Goal: Information Seeking & Learning: Learn about a topic

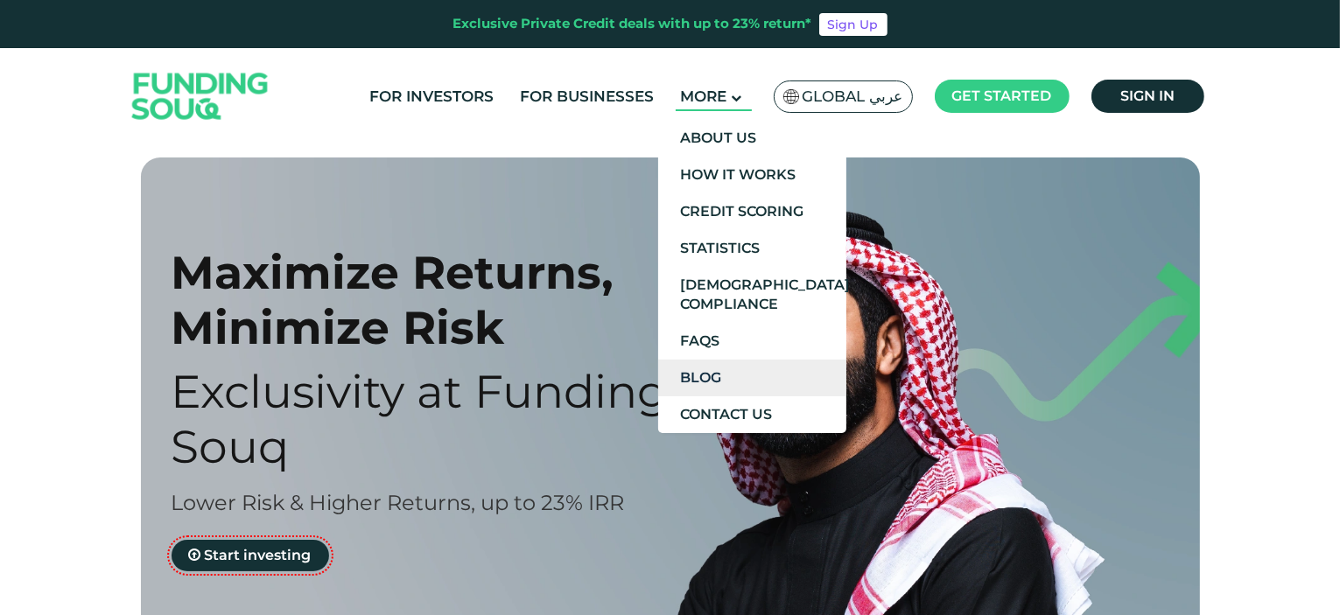
click at [753, 380] on link "Blog" at bounding box center [752, 378] width 188 height 37
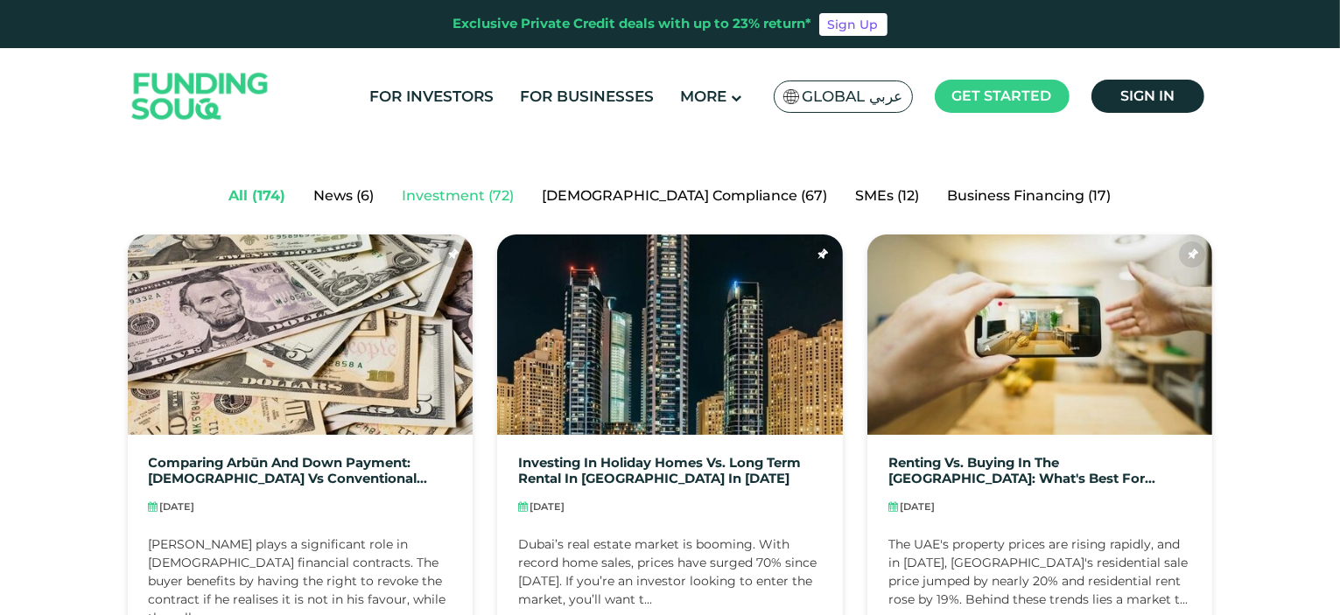
click at [529, 195] on link "Investment (72)" at bounding box center [459, 196] width 140 height 35
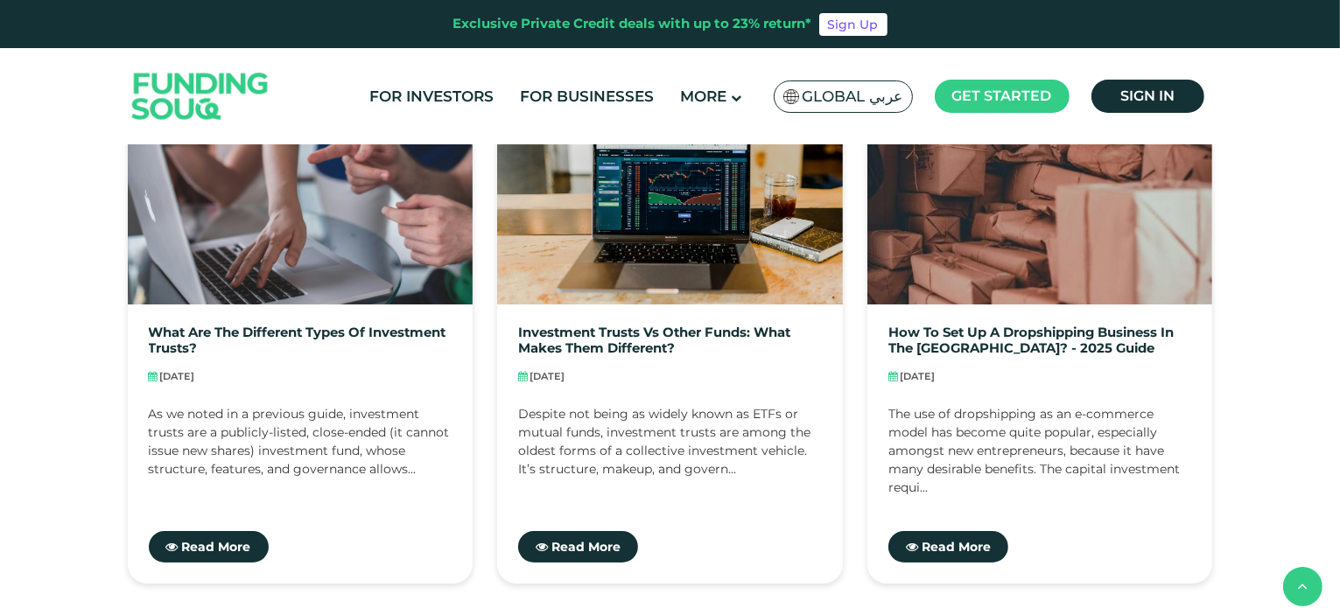
scroll to position [1575, 0]
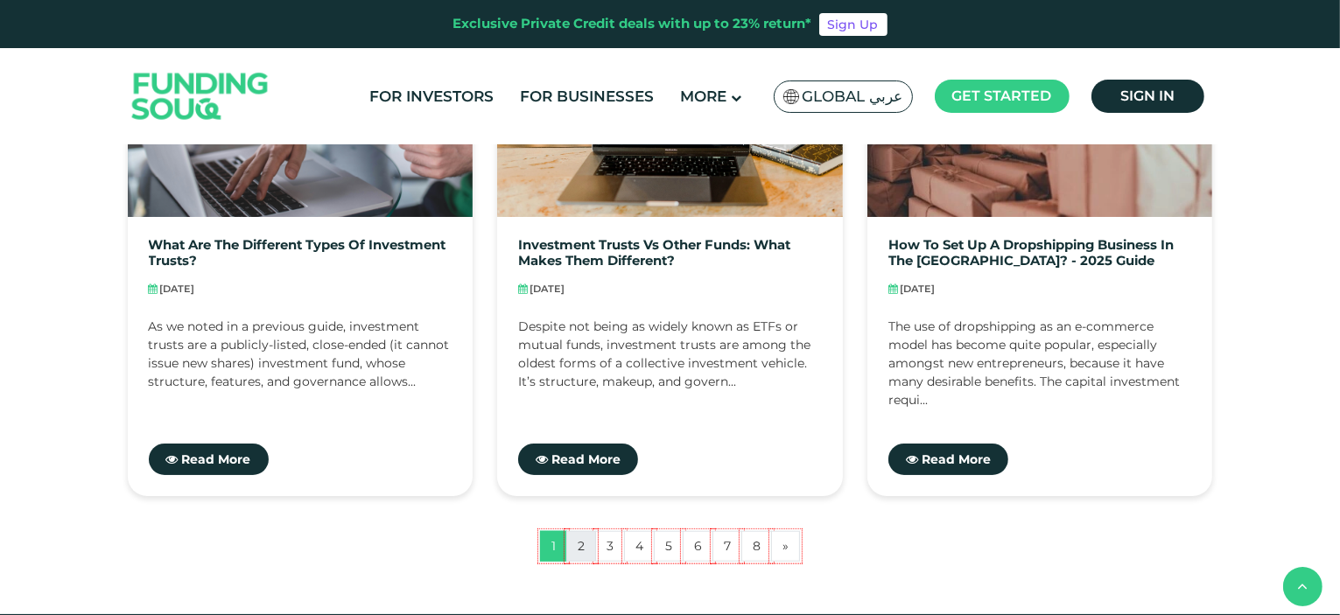
click at [586, 547] on link "2" at bounding box center [581, 546] width 30 height 31
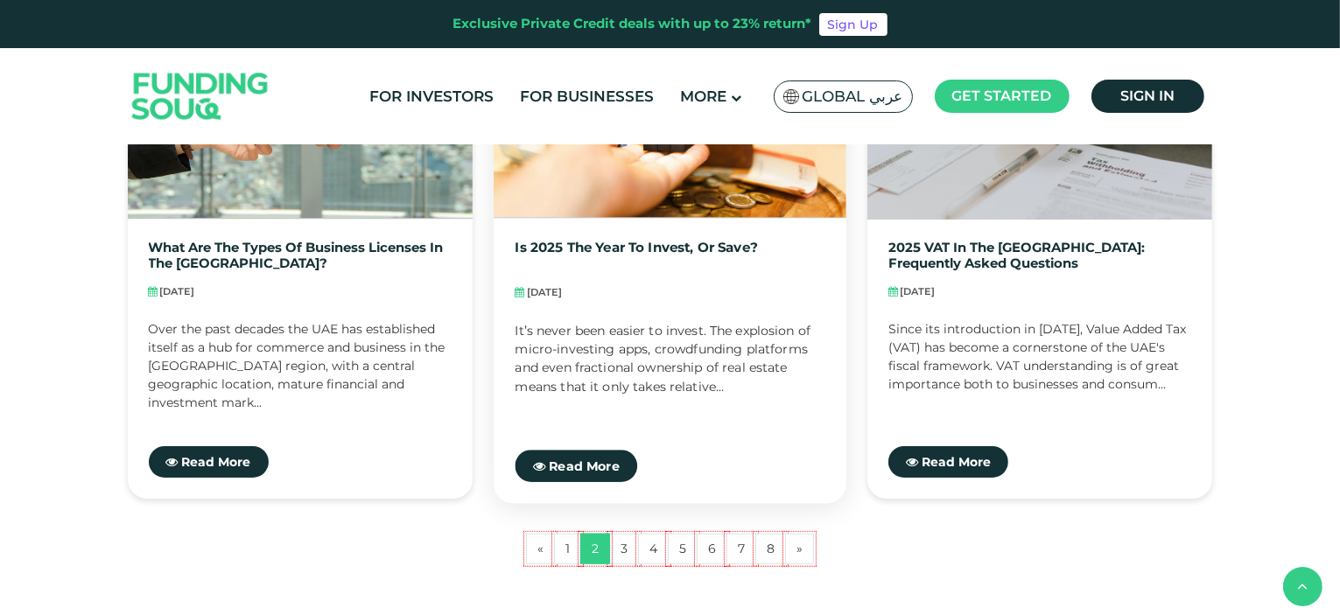
scroll to position [1575, 0]
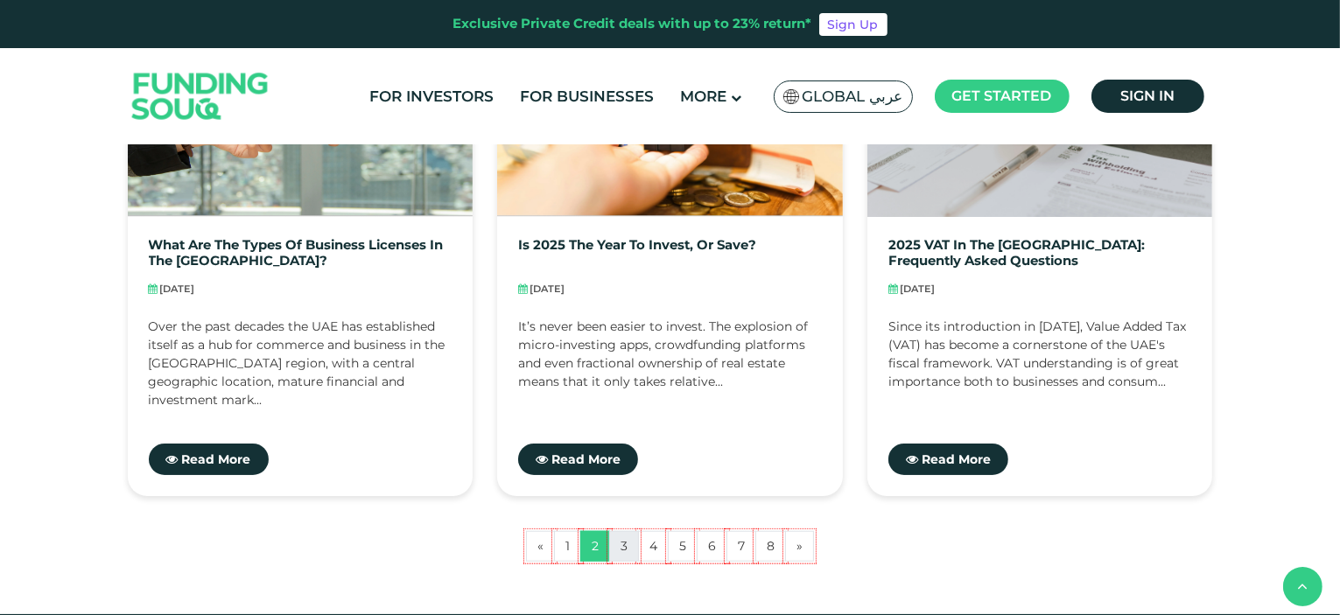
click at [623, 551] on link "3" at bounding box center [624, 546] width 30 height 31
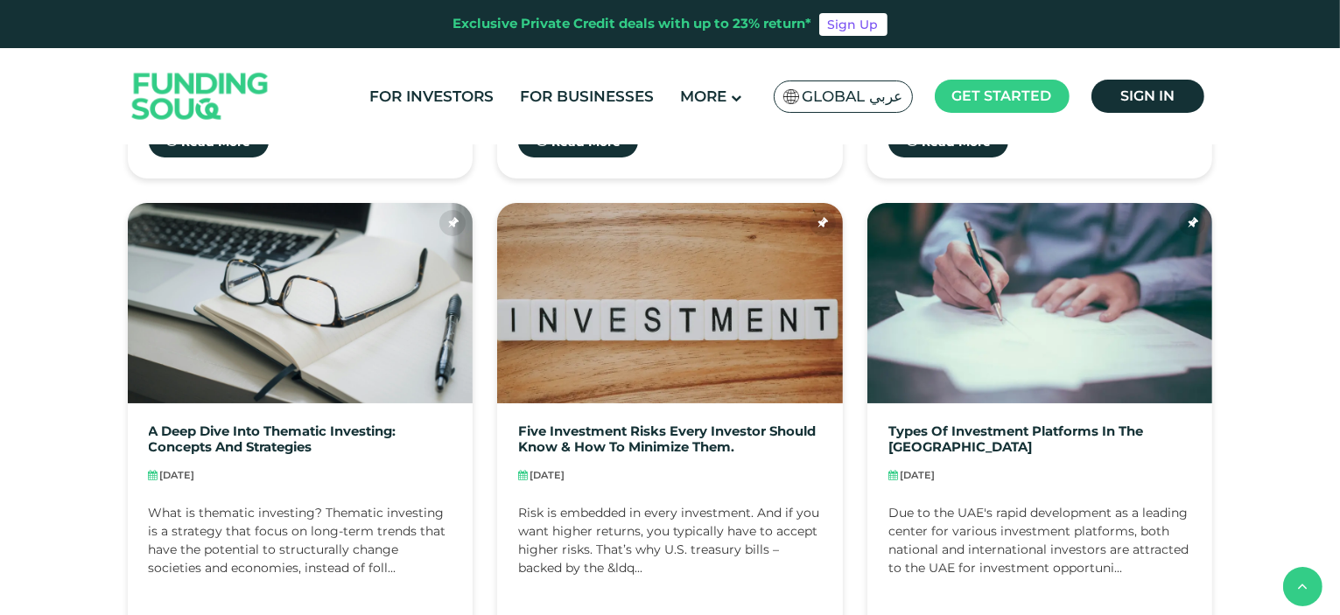
scroll to position [1400, 0]
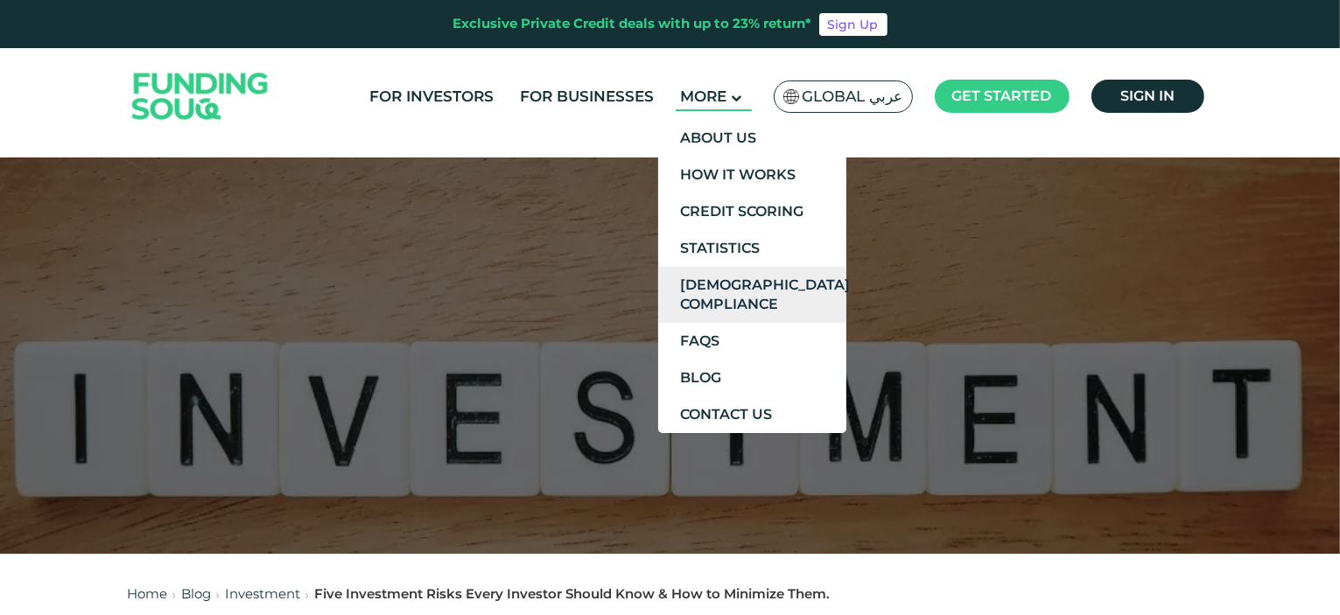
scroll to position [263, 0]
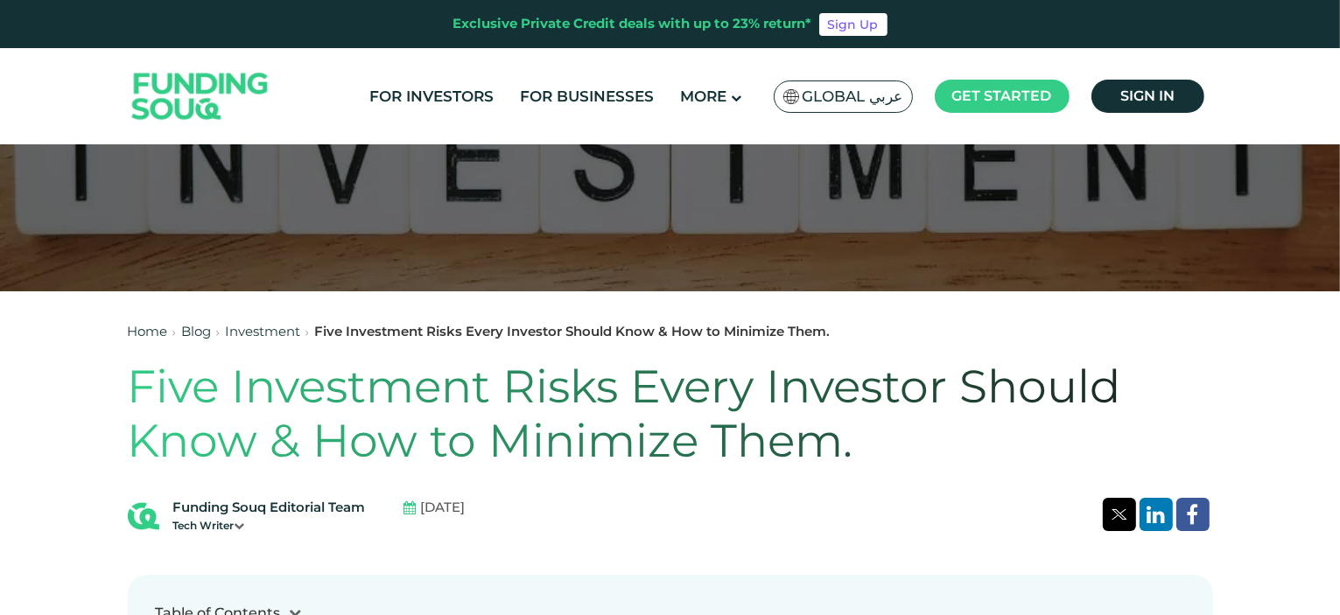
click at [613, 440] on h1 "Five Investment Risks Every Investor Should Know & How to Minimize Them." at bounding box center [670, 414] width 1085 height 109
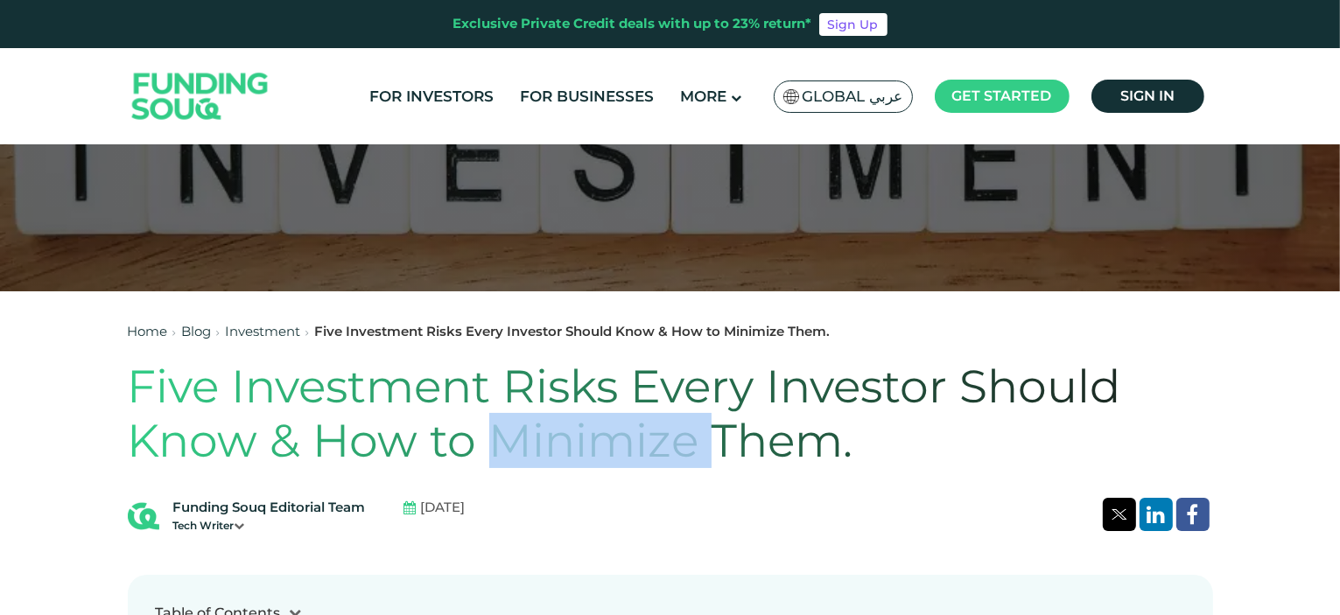
click at [613, 440] on h1 "Five Investment Risks Every Investor Should Know & How to Minimize Them." at bounding box center [670, 414] width 1085 height 109
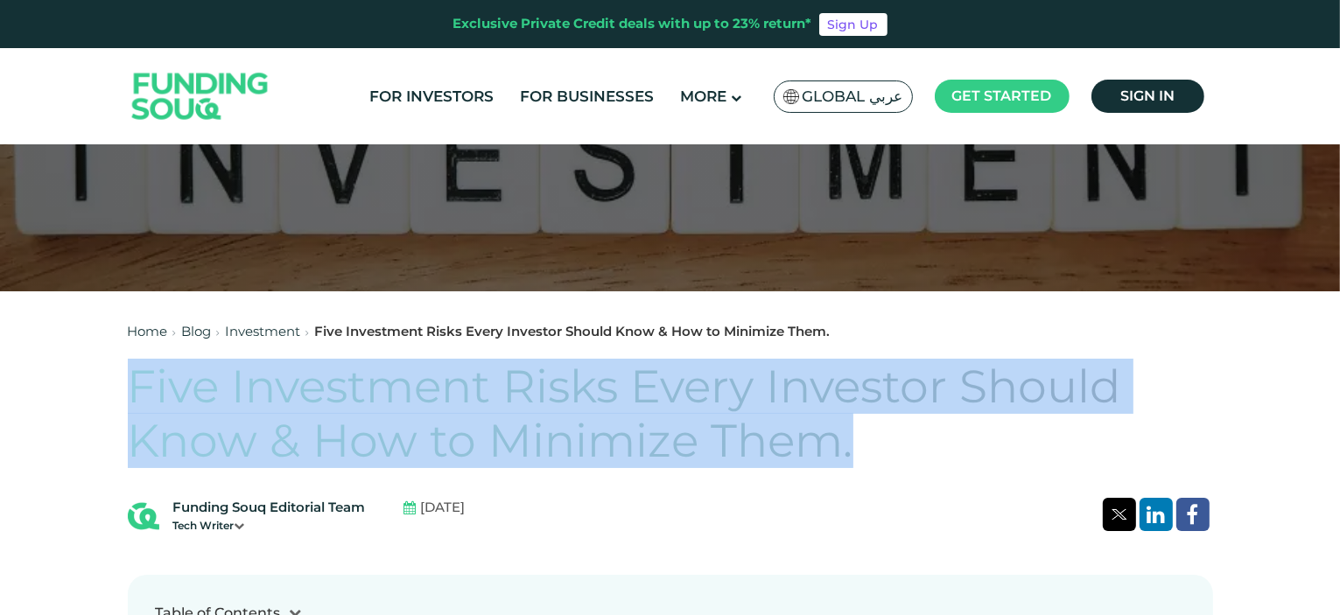
click at [613, 440] on h1 "Five Investment Risks Every Investor Should Know & How to Minimize Them." at bounding box center [670, 414] width 1085 height 109
copy div "Five Investment Risks Every Investor Should Know & How to Minimize Them."
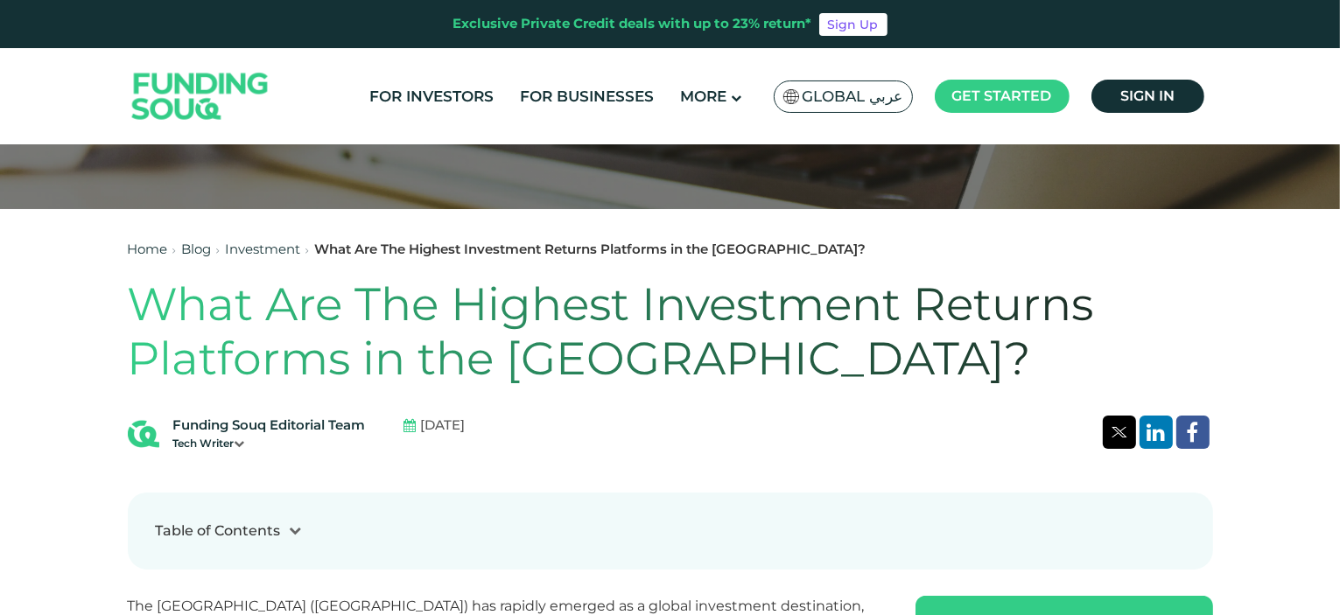
scroll to position [350, 0]
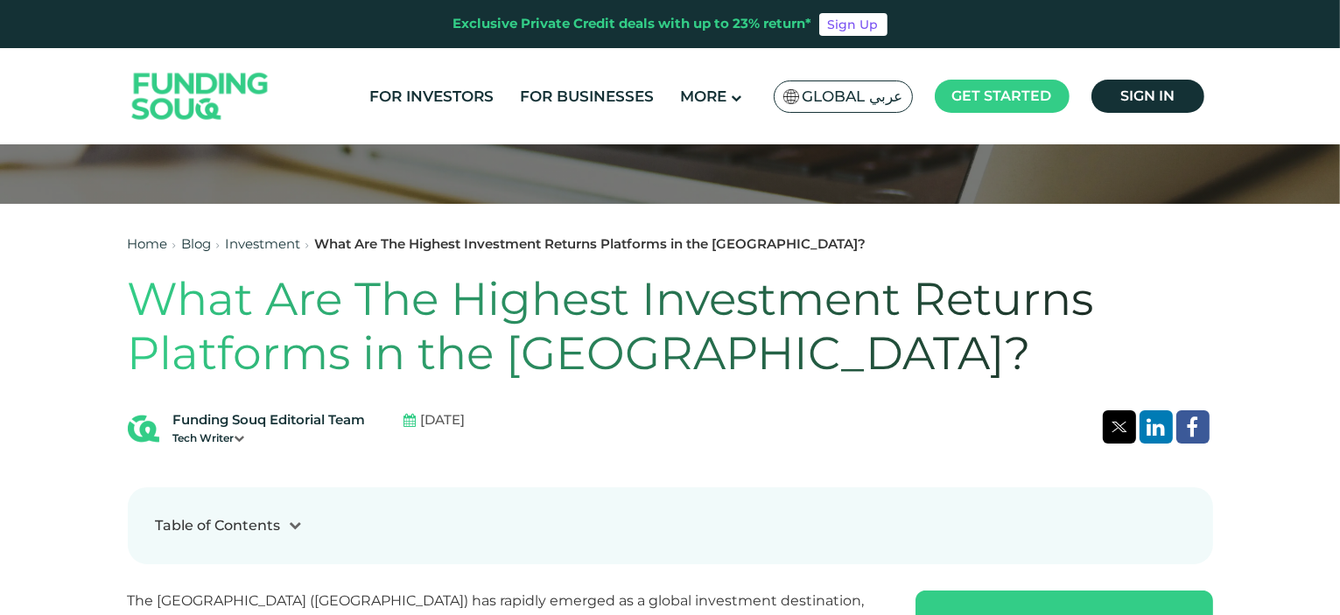
click at [590, 347] on h1 "What Are The Highest Investment Returns Platforms in the [GEOGRAPHIC_DATA]?" at bounding box center [670, 326] width 1085 height 109
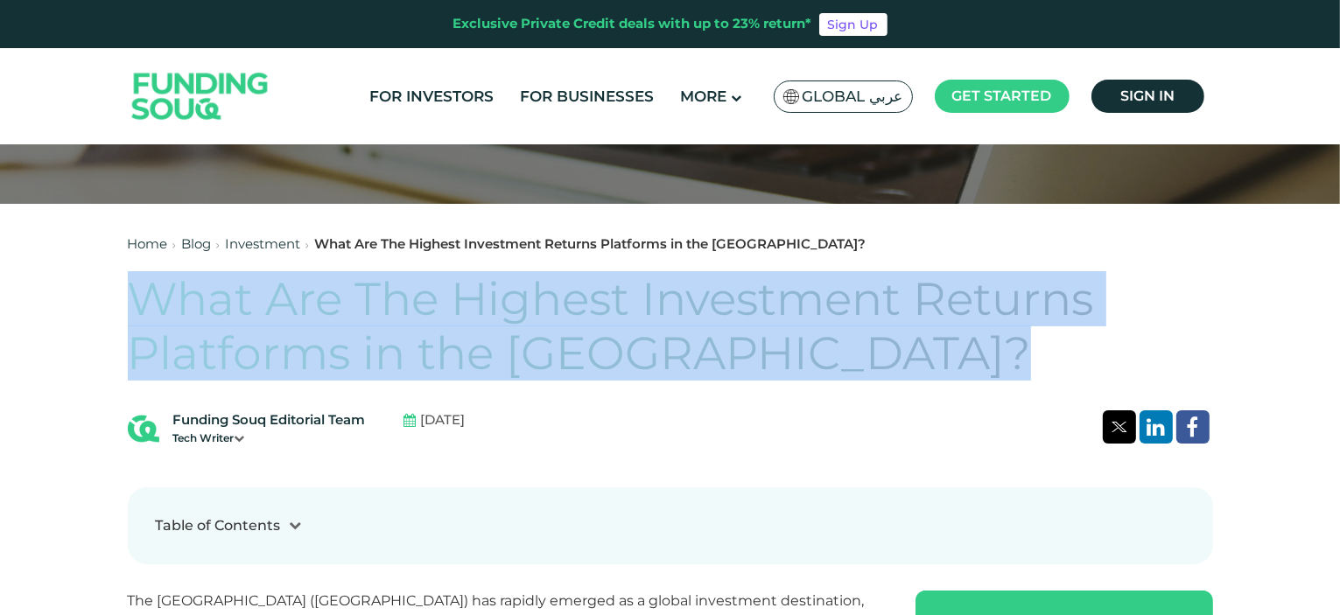
click at [590, 347] on h1 "What Are The Highest Investment Returns Platforms in the [GEOGRAPHIC_DATA]?" at bounding box center [670, 326] width 1085 height 109
copy div "What Are The Highest Investment Returns Platforms in the [GEOGRAPHIC_DATA]?"
